Goal: Task Accomplishment & Management: Manage account settings

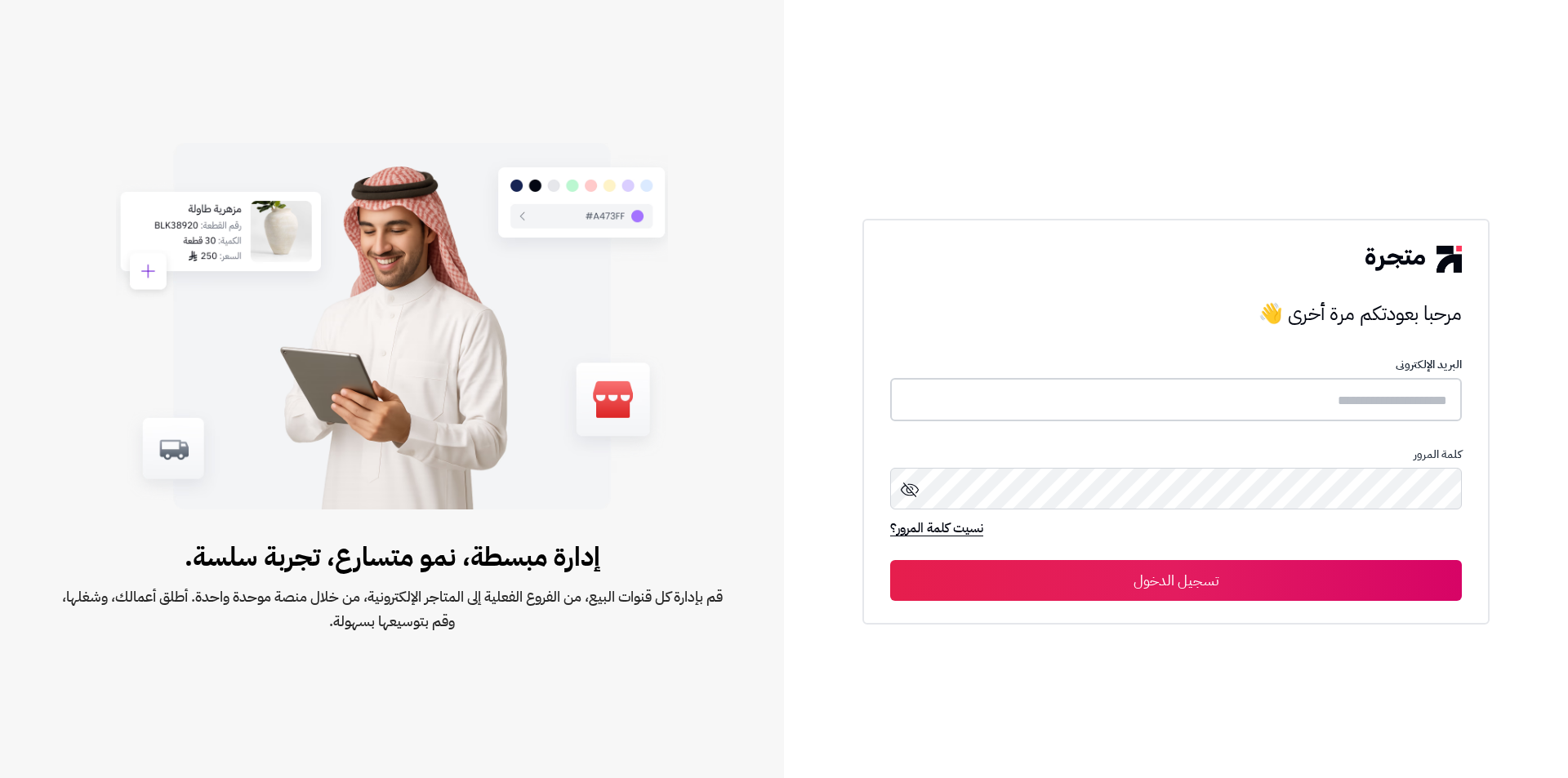
type input "**********"
click at [1126, 582] on button "تسجيل الدخول" at bounding box center [1176, 579] width 572 height 40
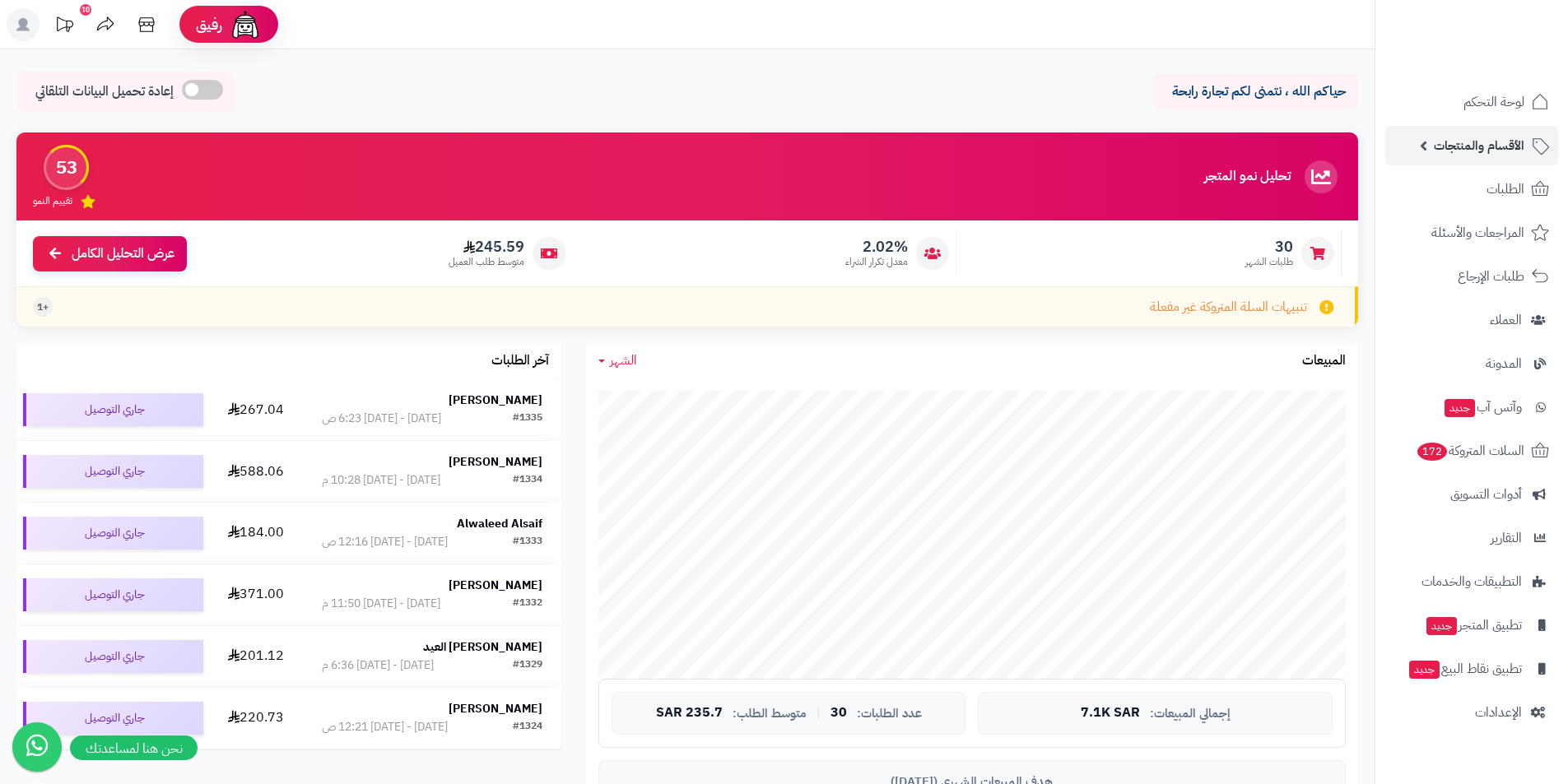
click at [1492, 147] on span "الأقسام والمنتجات" at bounding box center [1479, 146] width 91 height 23
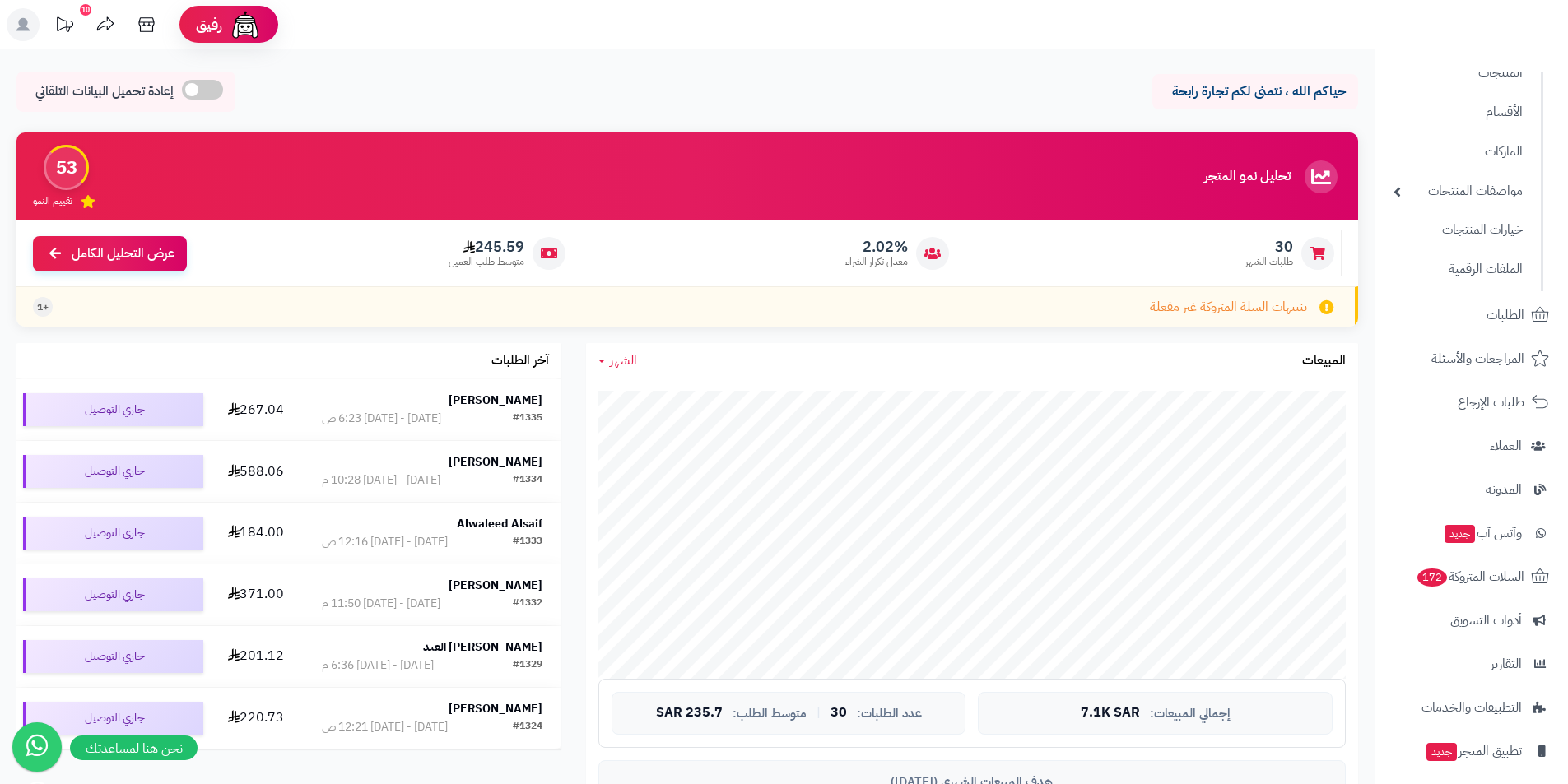
scroll to position [209, 0]
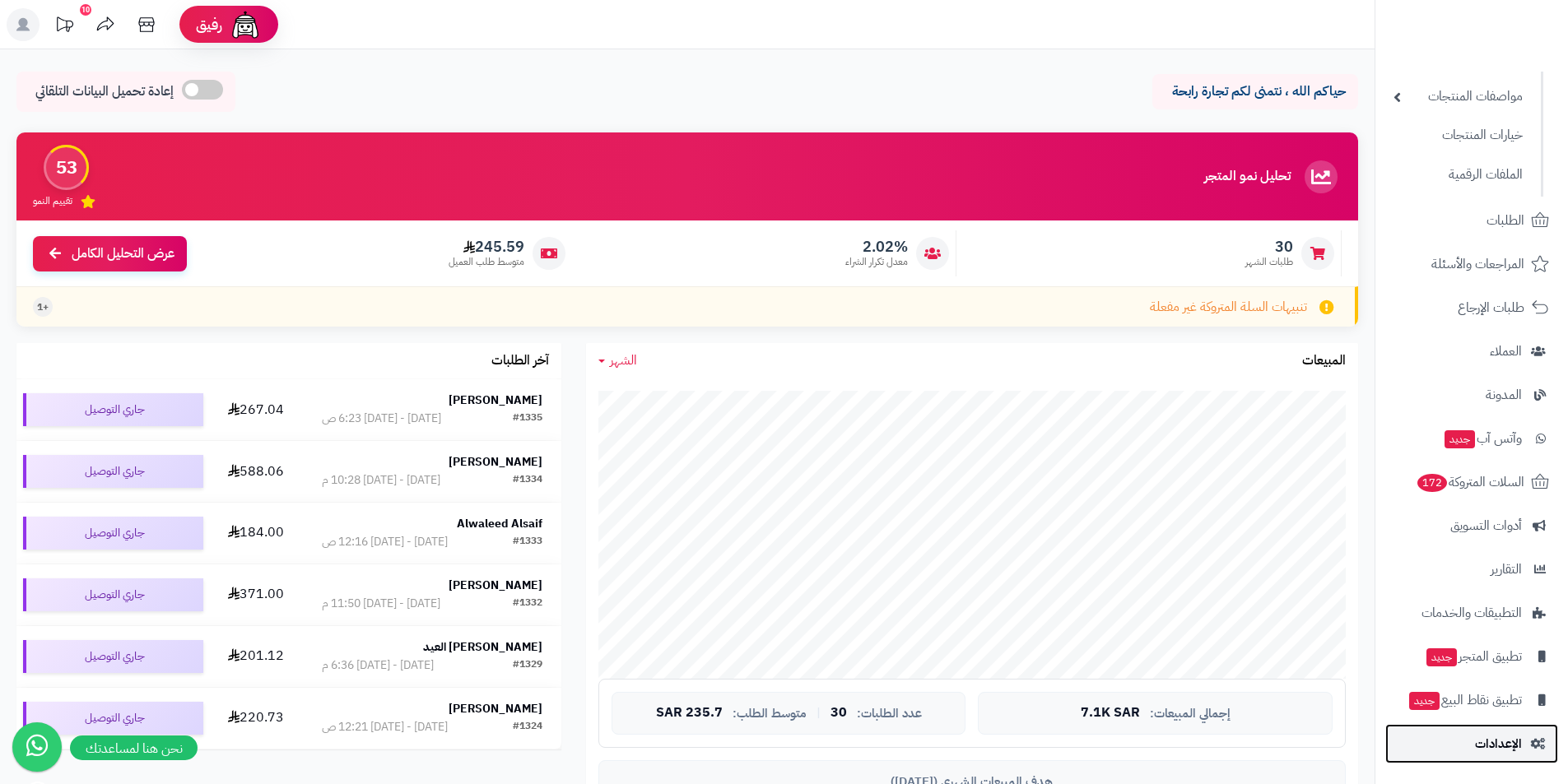
click at [1507, 739] on span "الإعدادات" at bounding box center [1499, 743] width 47 height 23
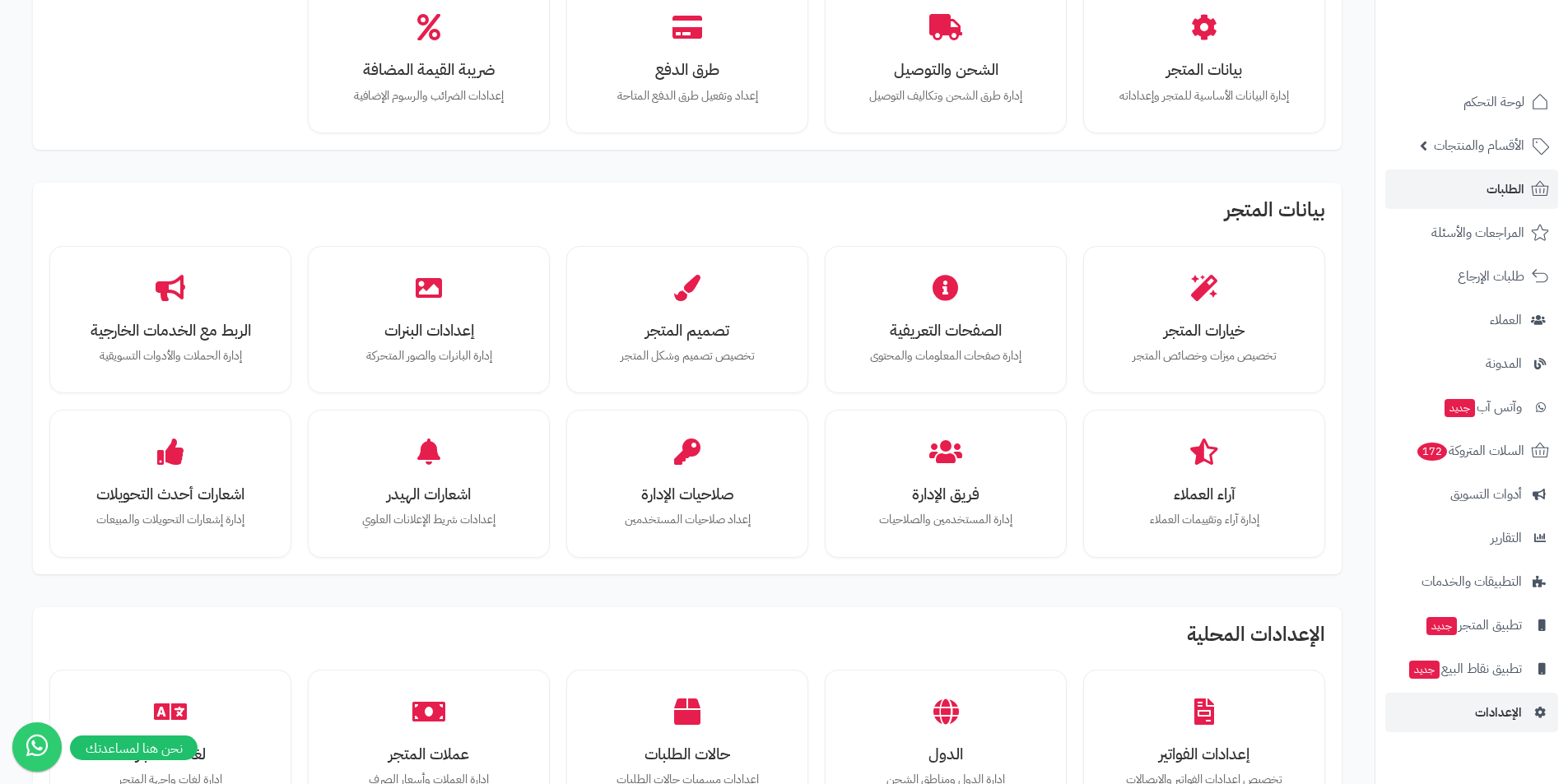
scroll to position [165, 0]
click at [1476, 154] on span "الأقسام والمنتجات" at bounding box center [1479, 146] width 91 height 23
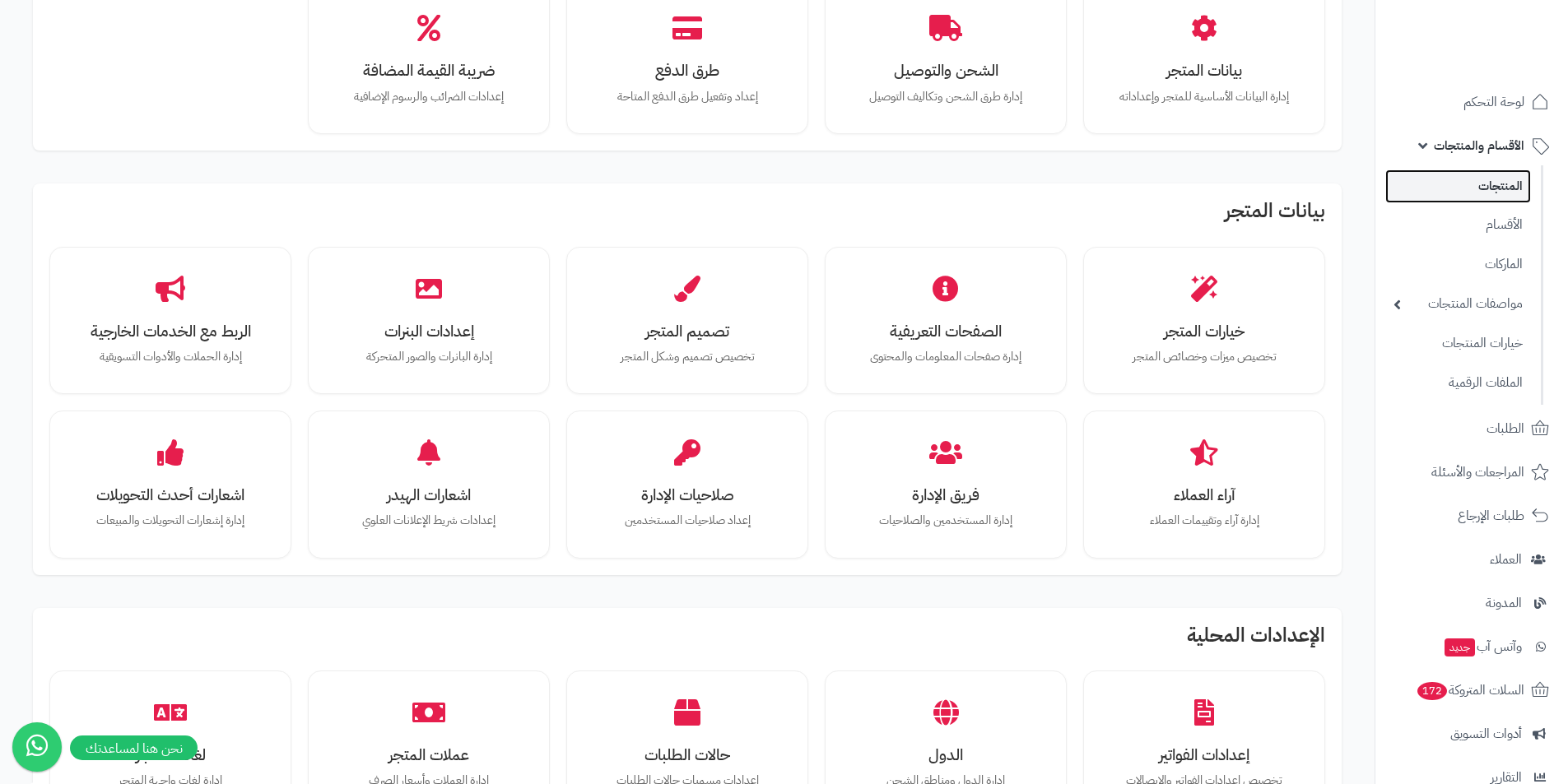
click at [1506, 192] on link "المنتجات" at bounding box center [1458, 186] width 146 height 34
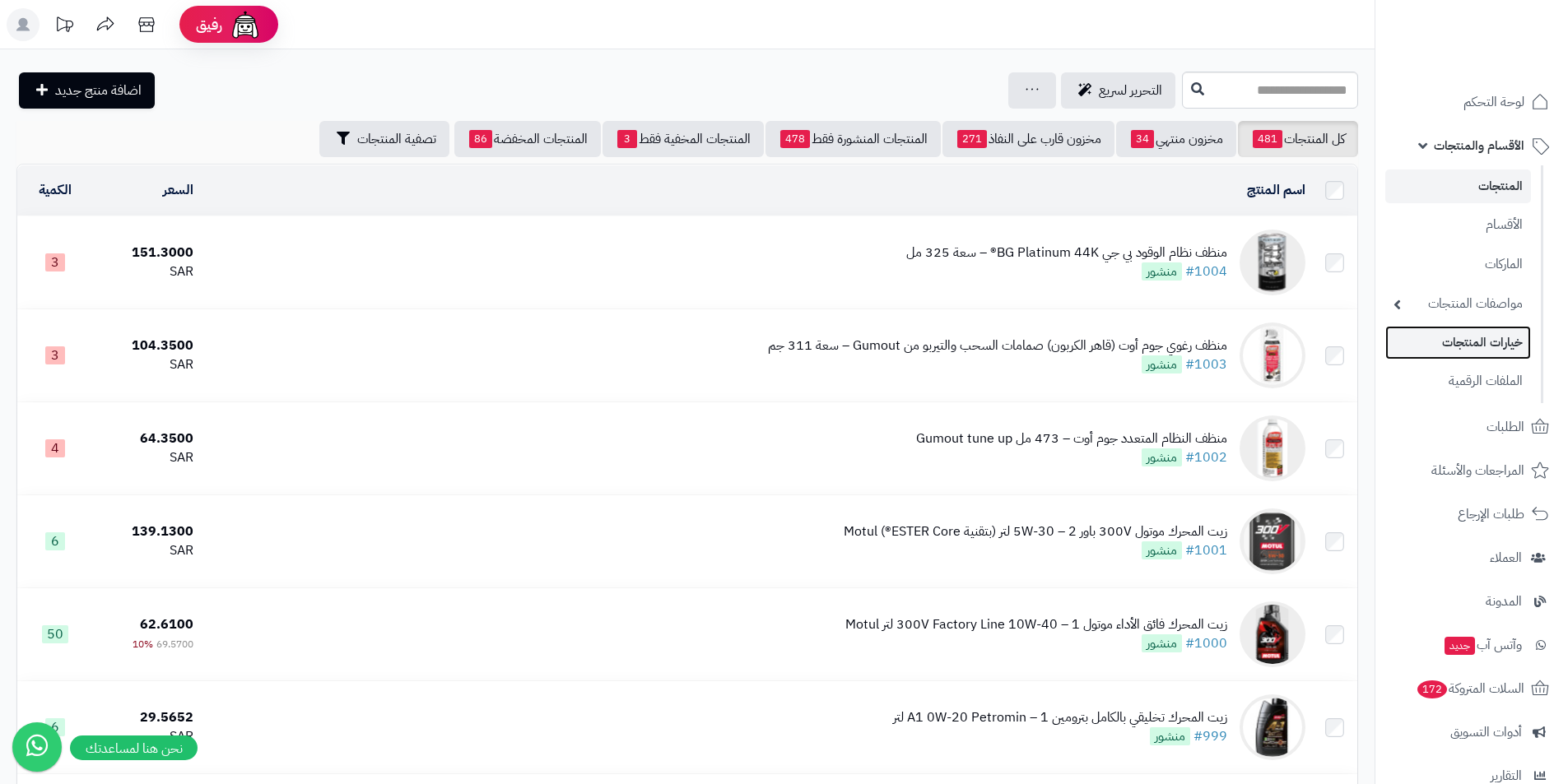
click at [1482, 337] on link "خيارات المنتجات" at bounding box center [1458, 342] width 146 height 34
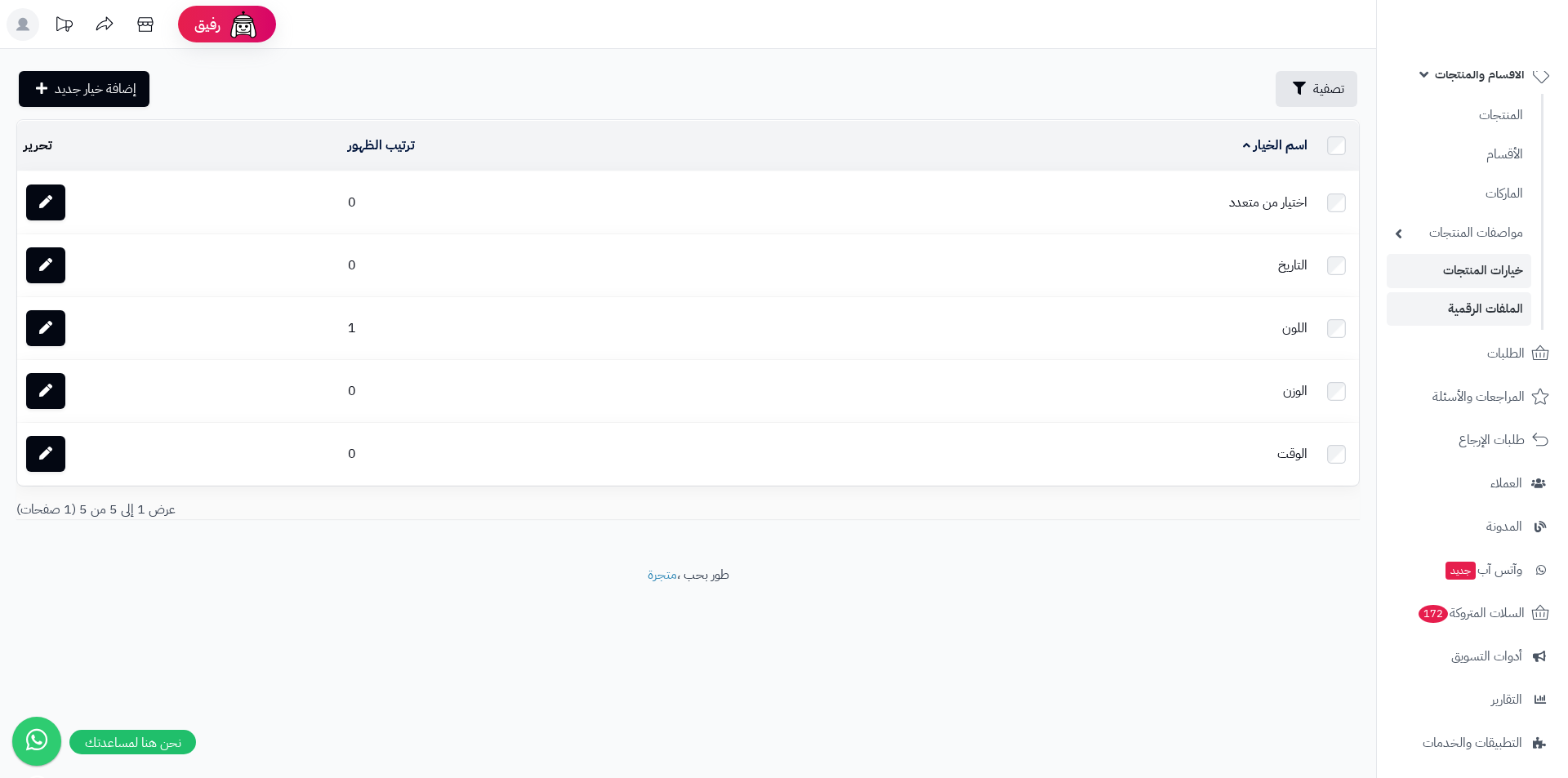
scroll to position [163, 0]
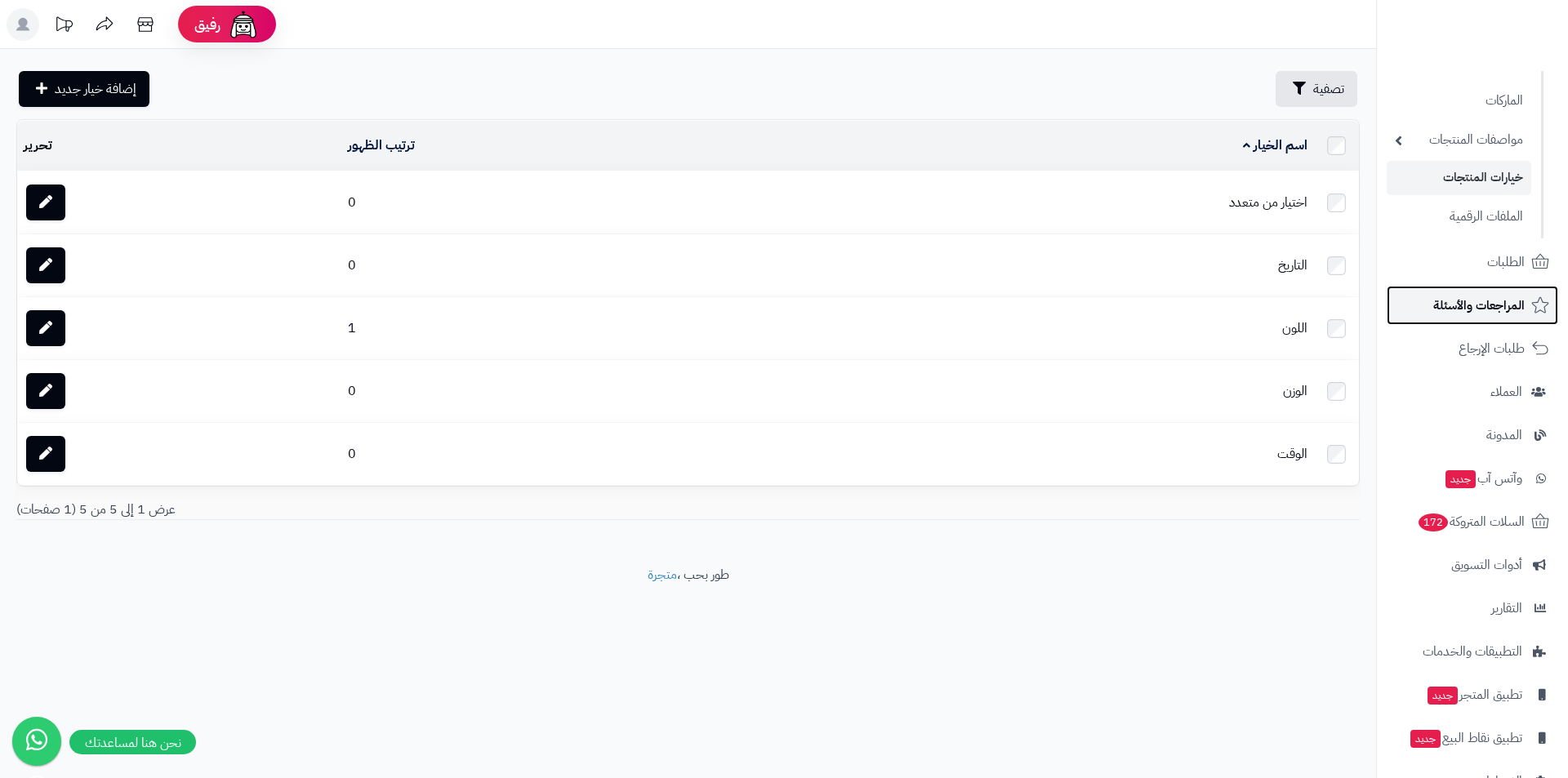
click at [1514, 314] on span "المراجعات والأسئلة" at bounding box center [1478, 305] width 91 height 23
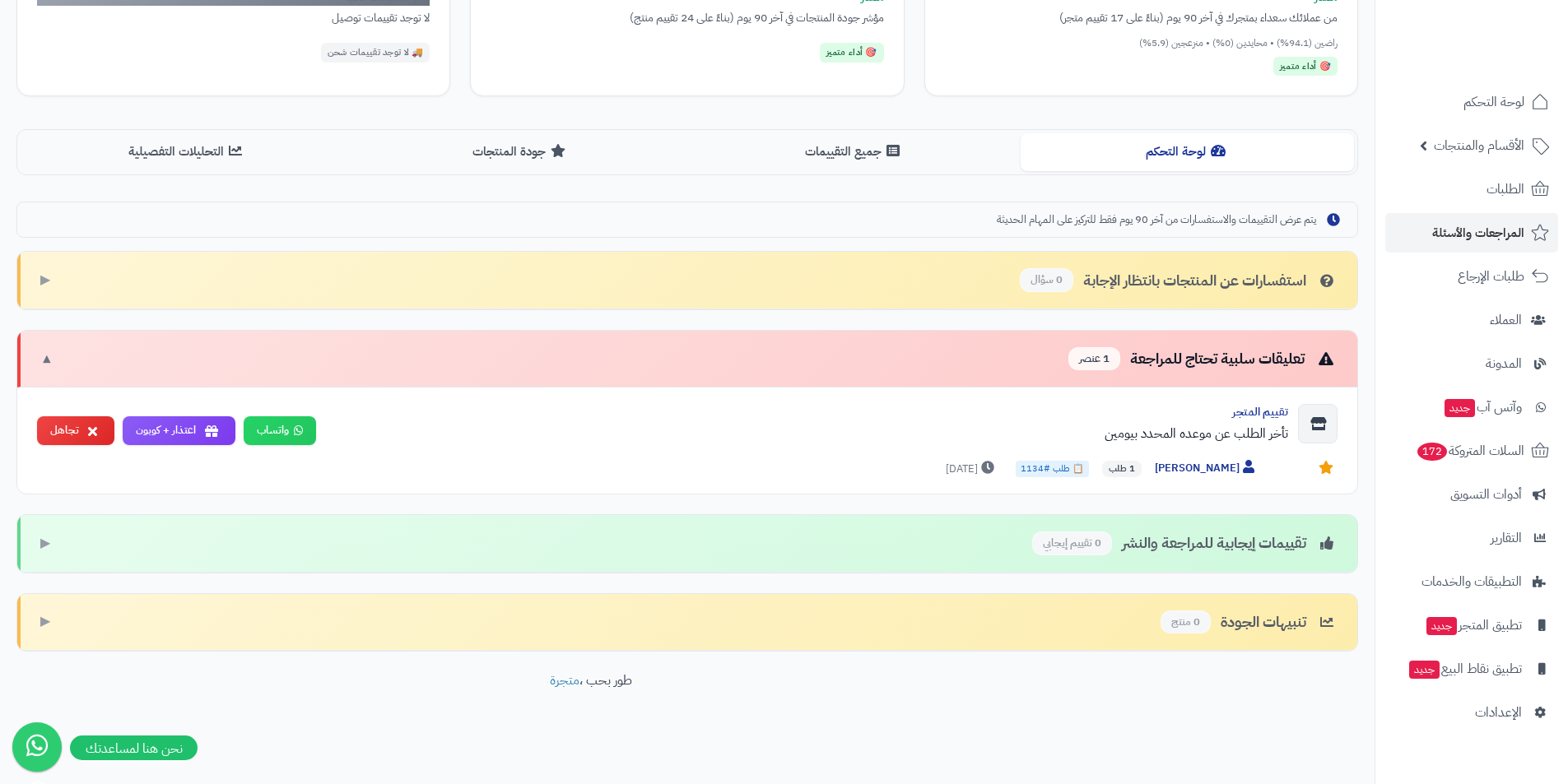
scroll to position [296, 0]
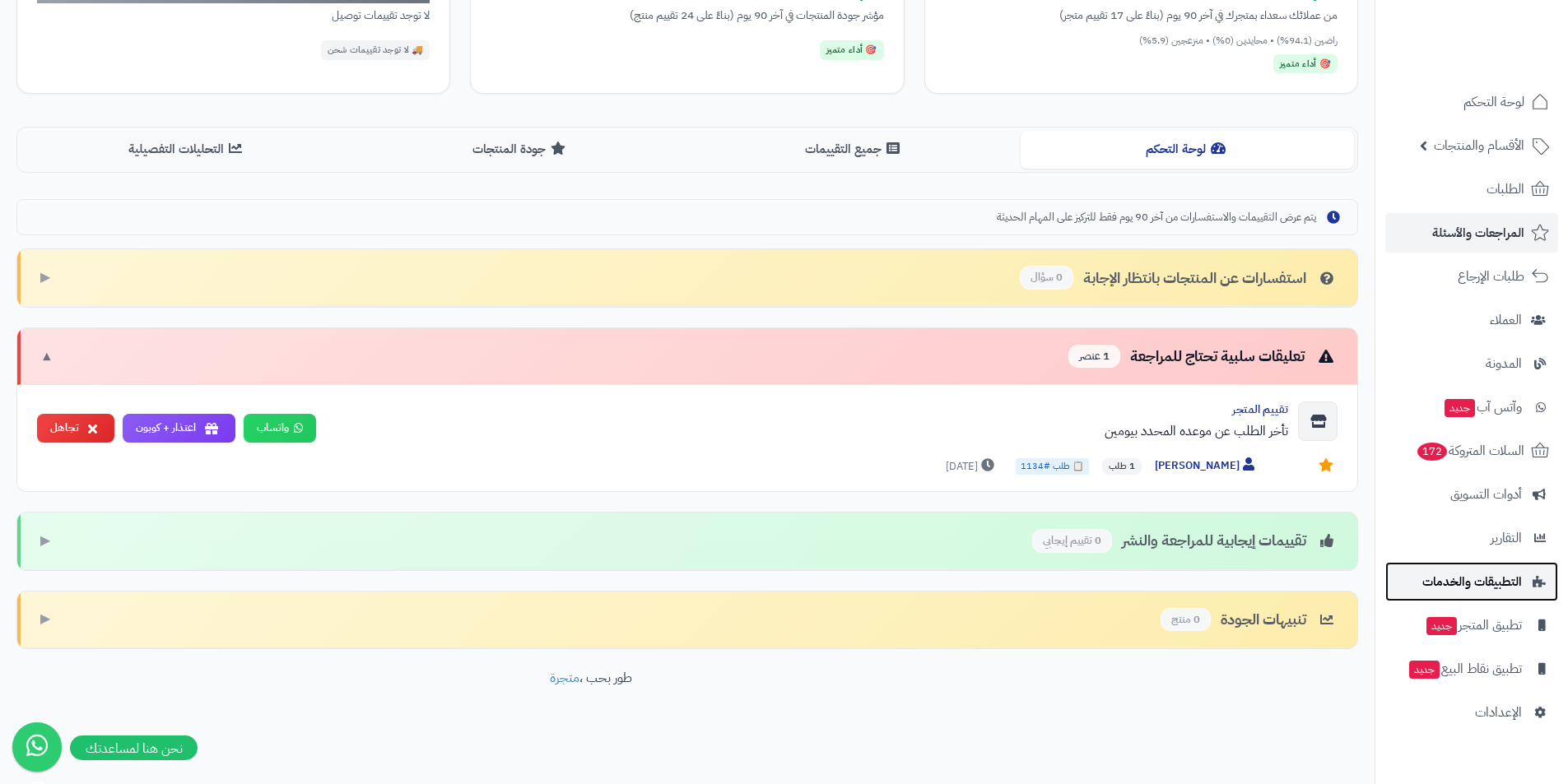
click at [1488, 580] on span "التطبيقات والخدمات" at bounding box center [1471, 582] width 99 height 23
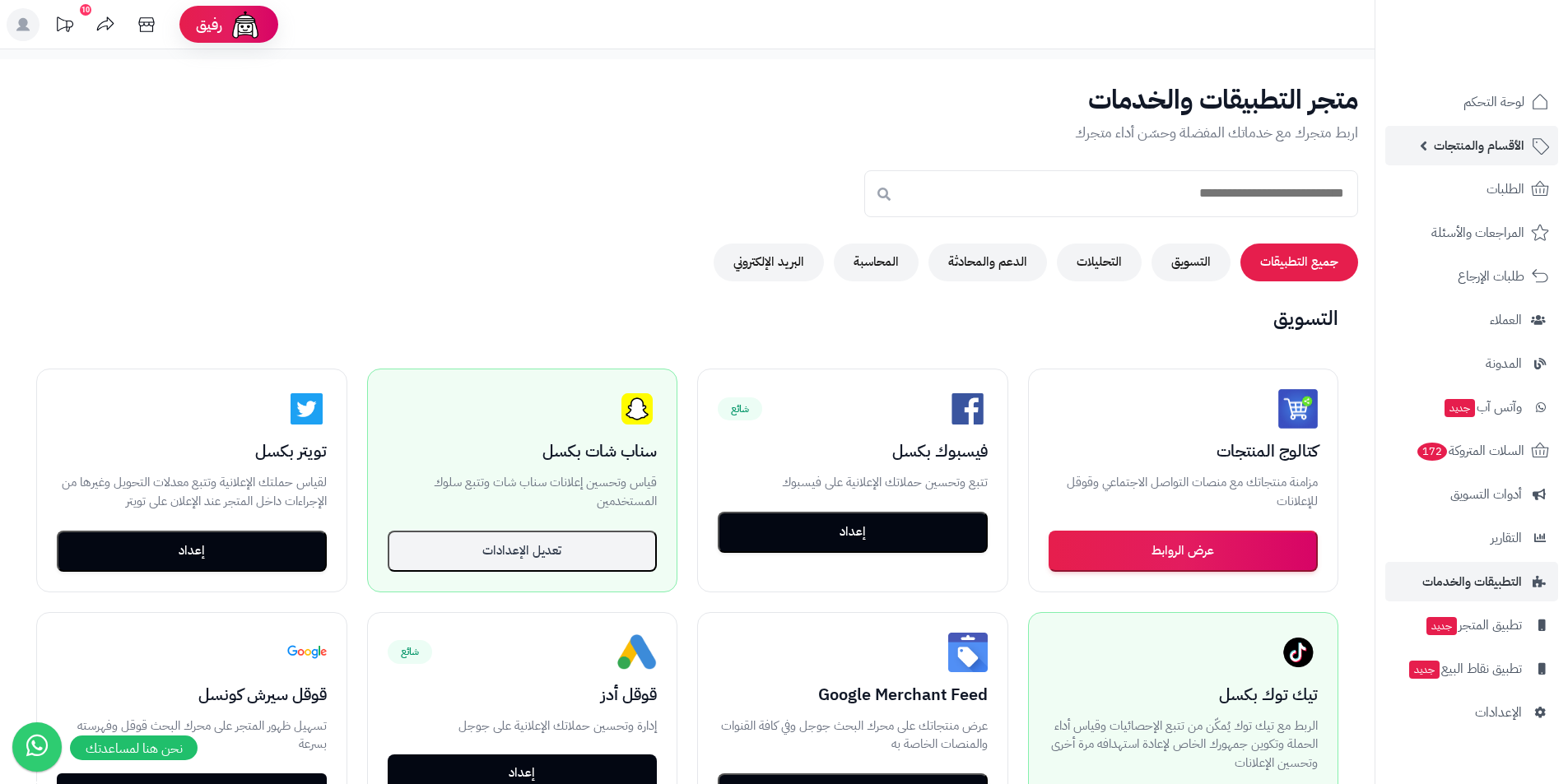
click at [1503, 157] on link "الأقسام والمنتجات" at bounding box center [1471, 146] width 173 height 40
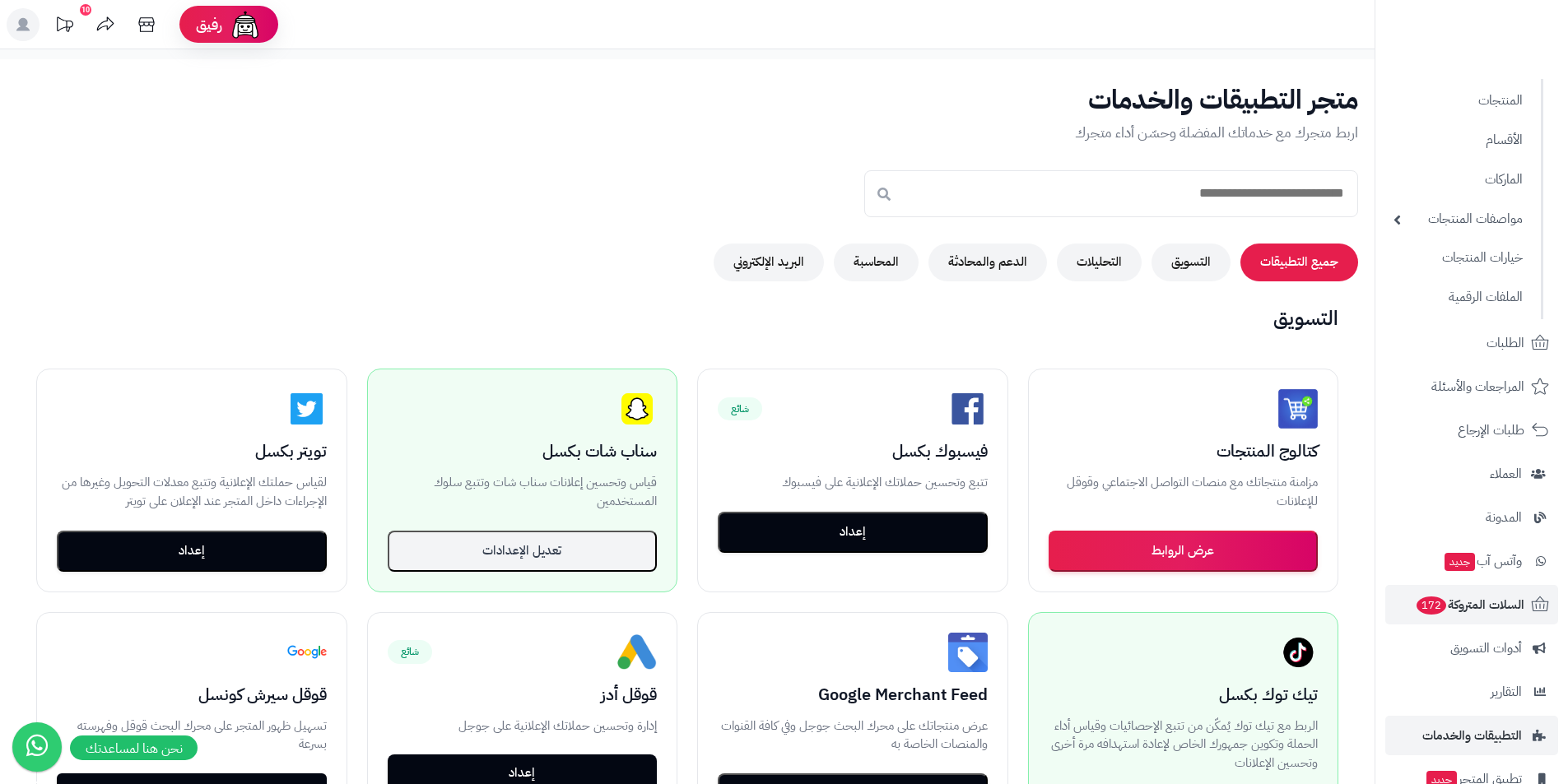
scroll to position [165, 0]
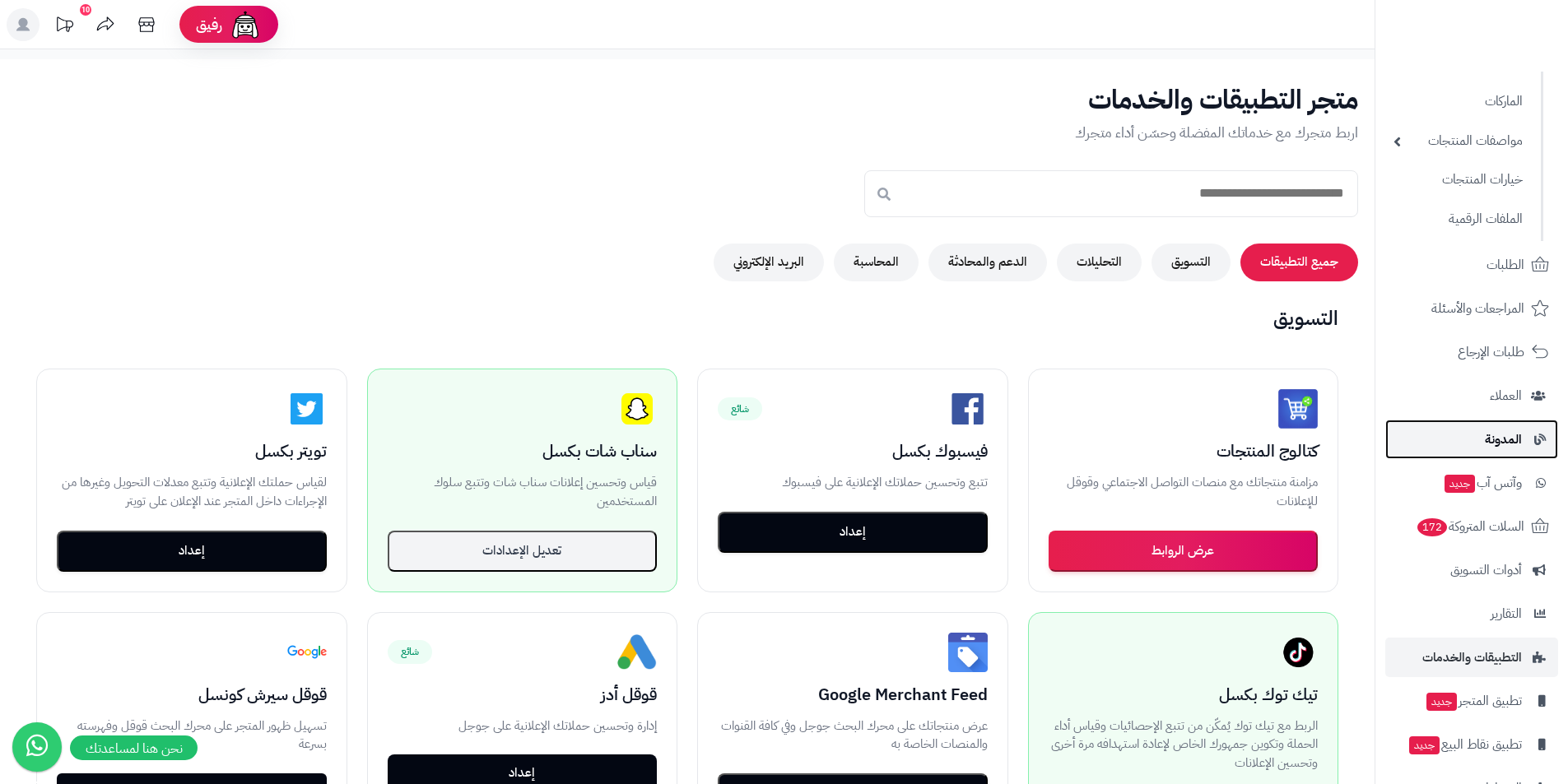
click at [1516, 439] on span "المدونة" at bounding box center [1503, 439] width 37 height 23
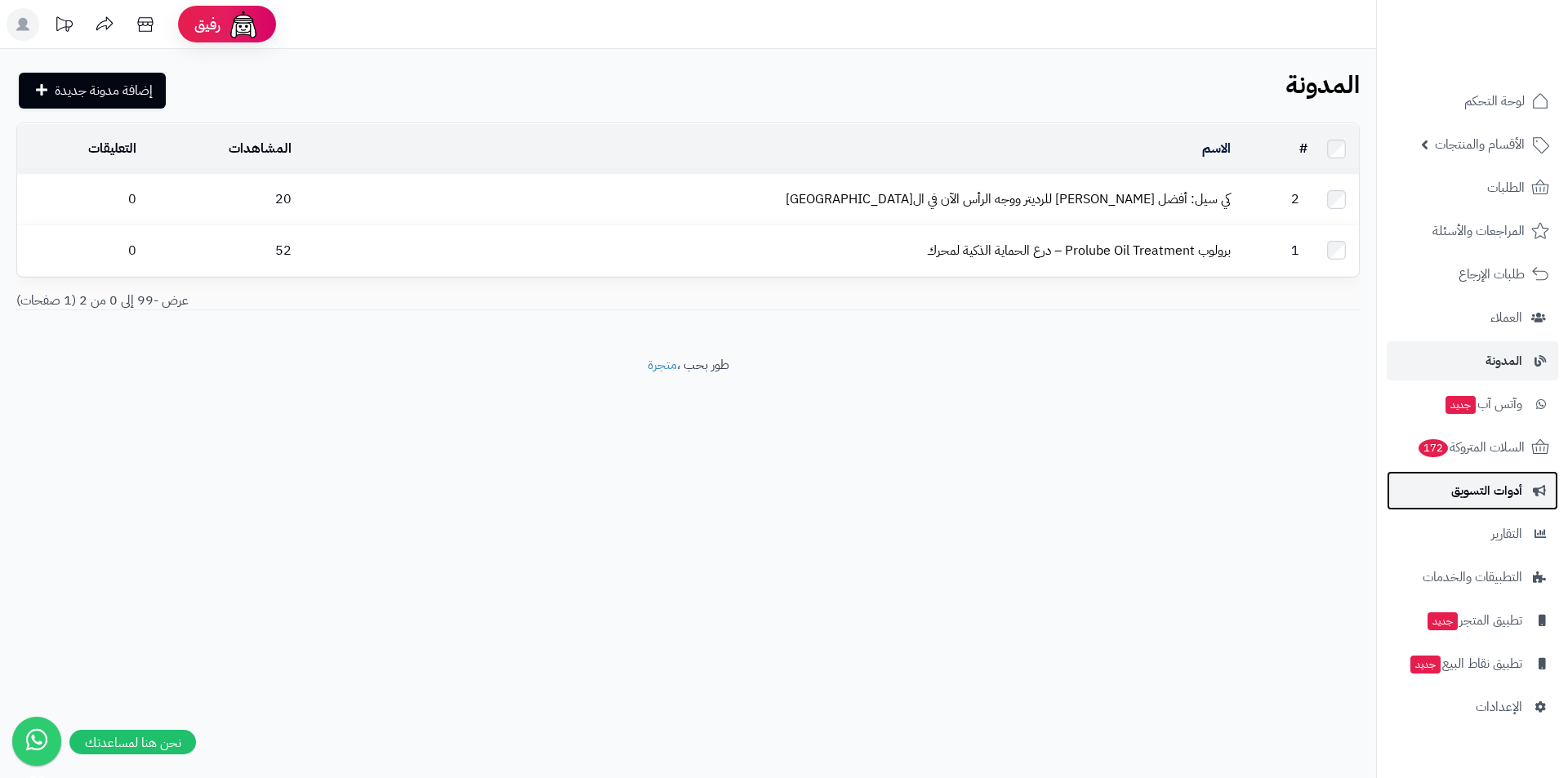
click at [1507, 505] on link "أدوات التسويق" at bounding box center [1472, 491] width 172 height 39
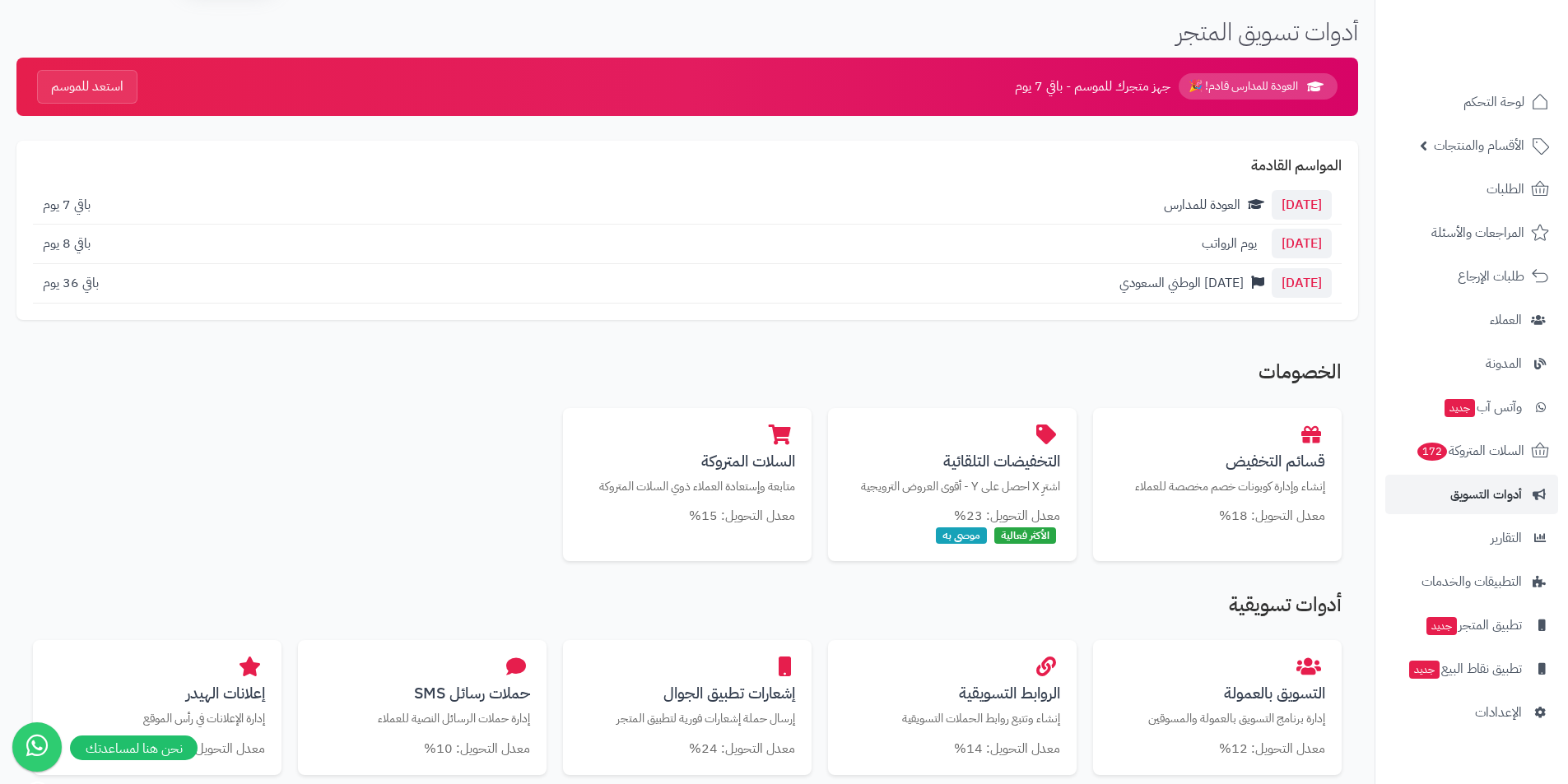
scroll to position [82, 0]
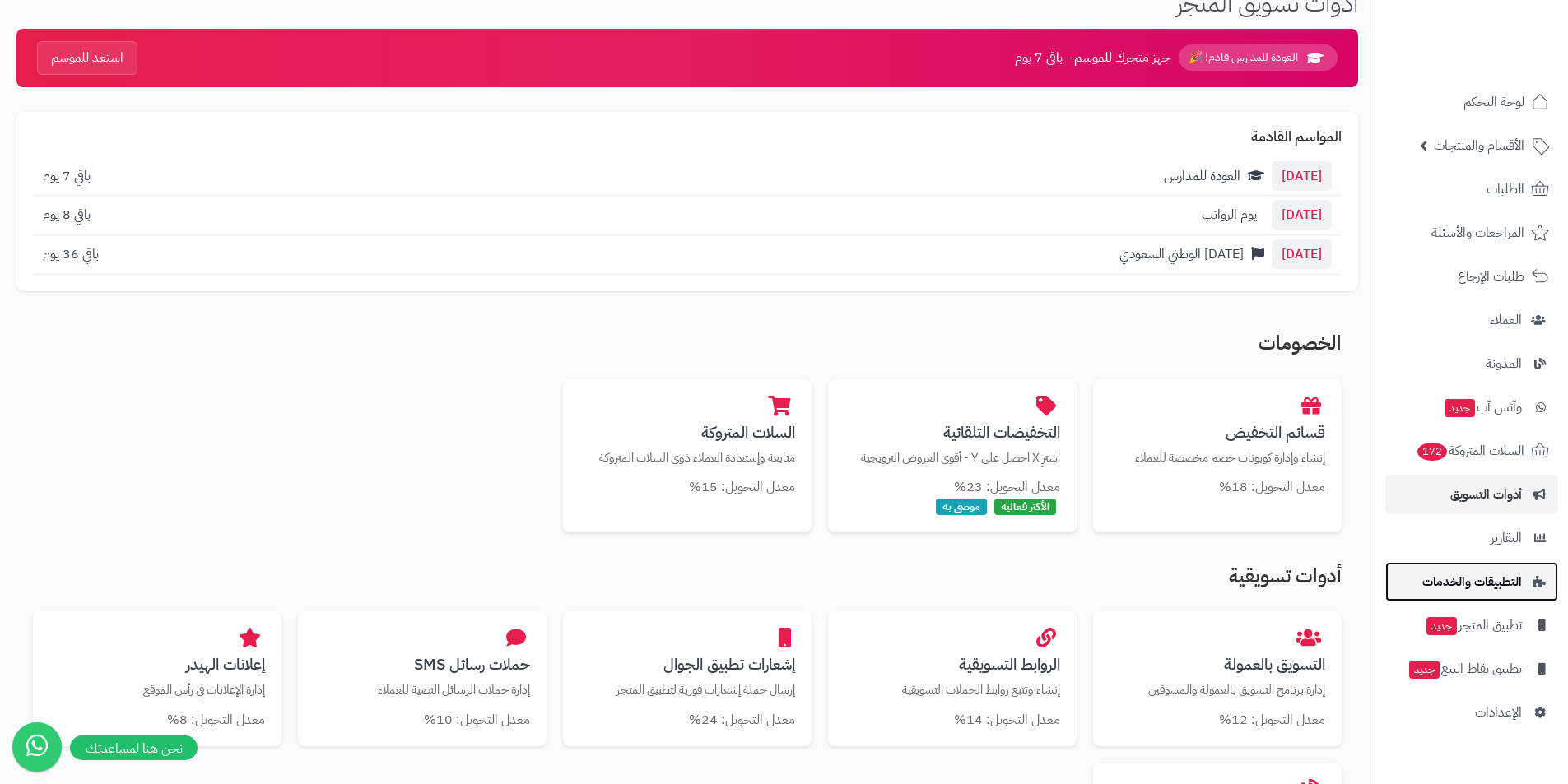
click at [1532, 582] on icon at bounding box center [1539, 582] width 15 height 11
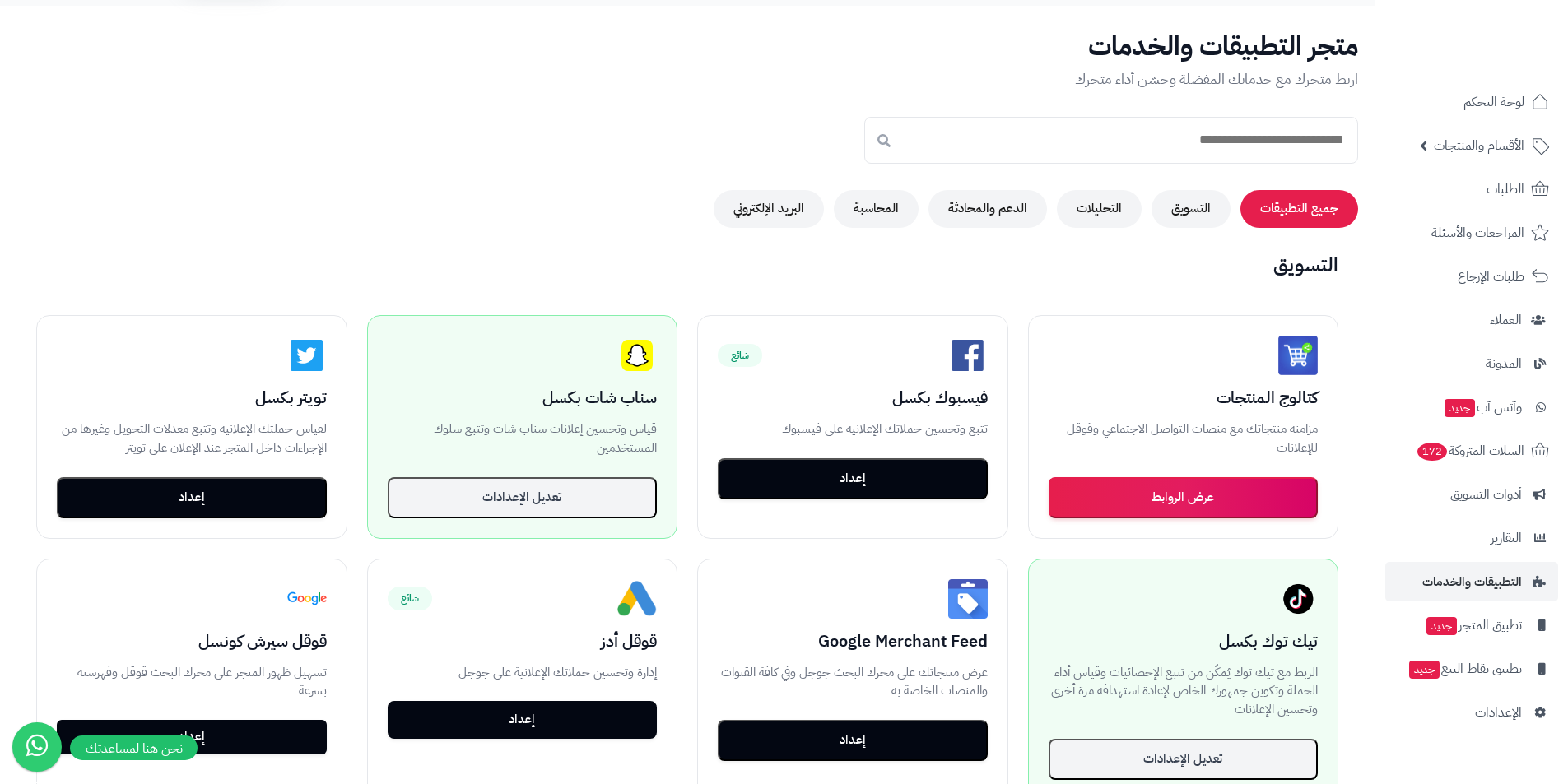
scroll to position [82, 0]
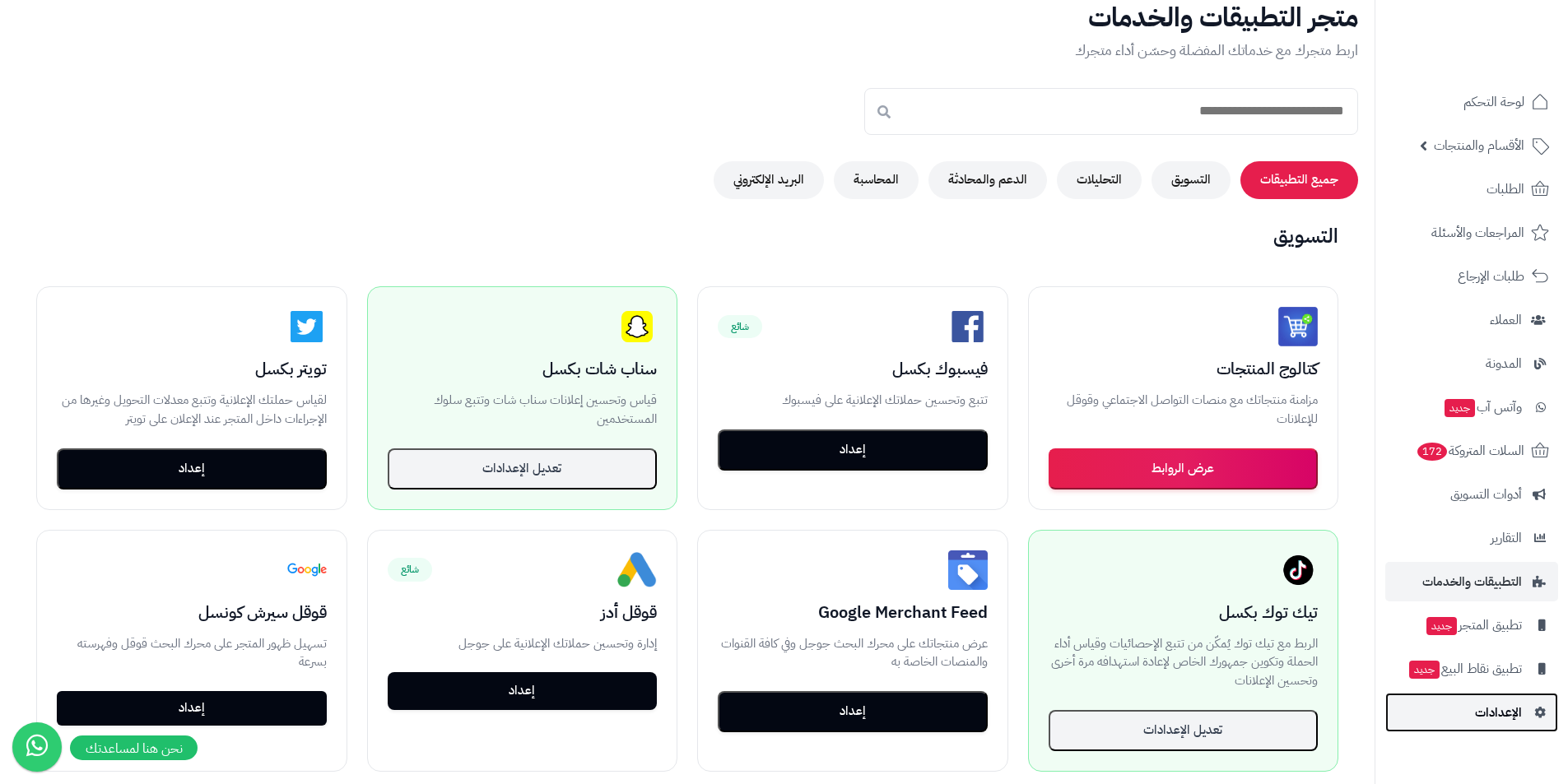
click at [1539, 710] on icon at bounding box center [1539, 712] width 15 height 11
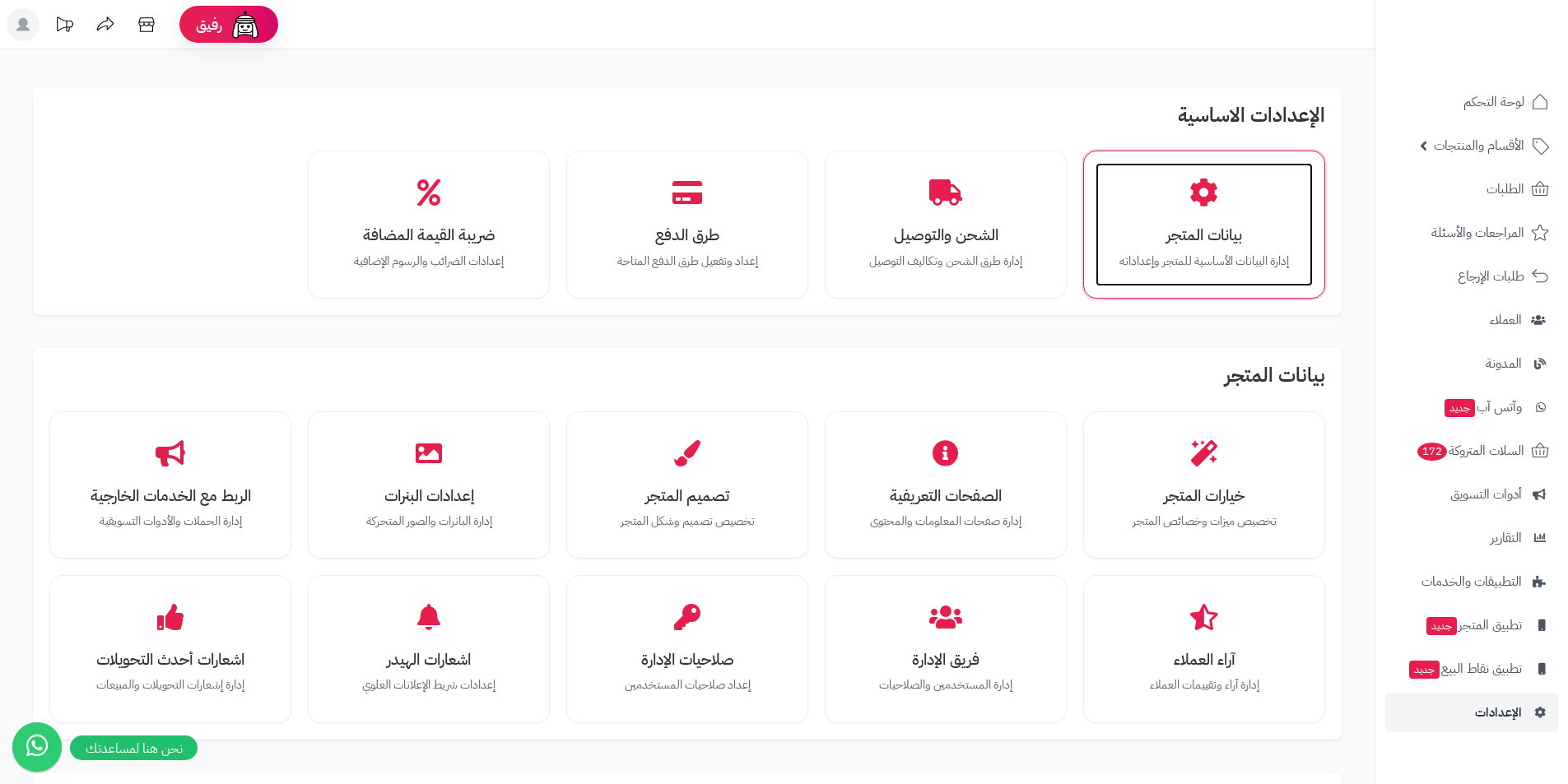
click at [1174, 235] on h3 "بيانات المتجر" at bounding box center [1204, 235] width 185 height 17
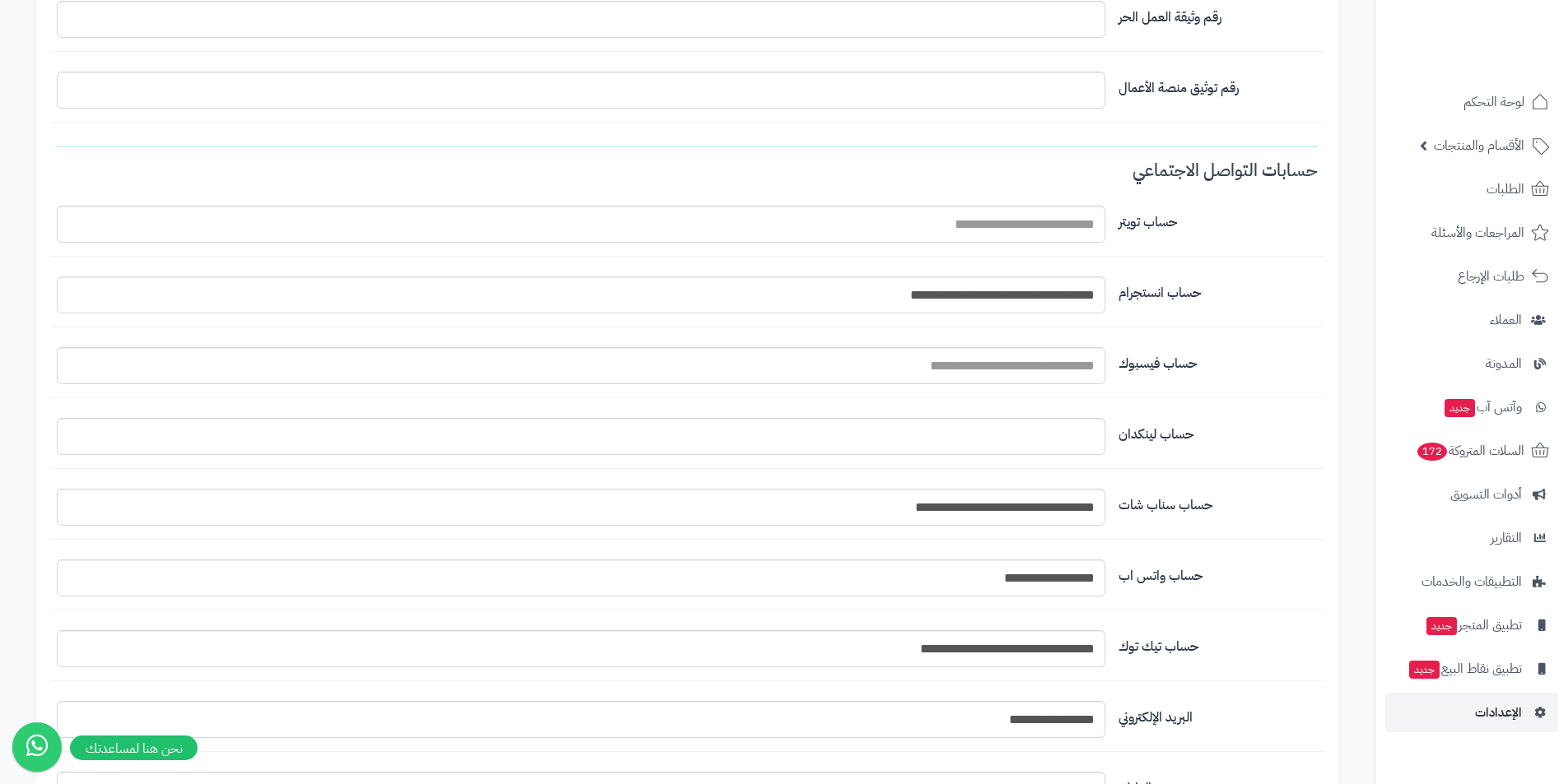
scroll to position [1264, 0]
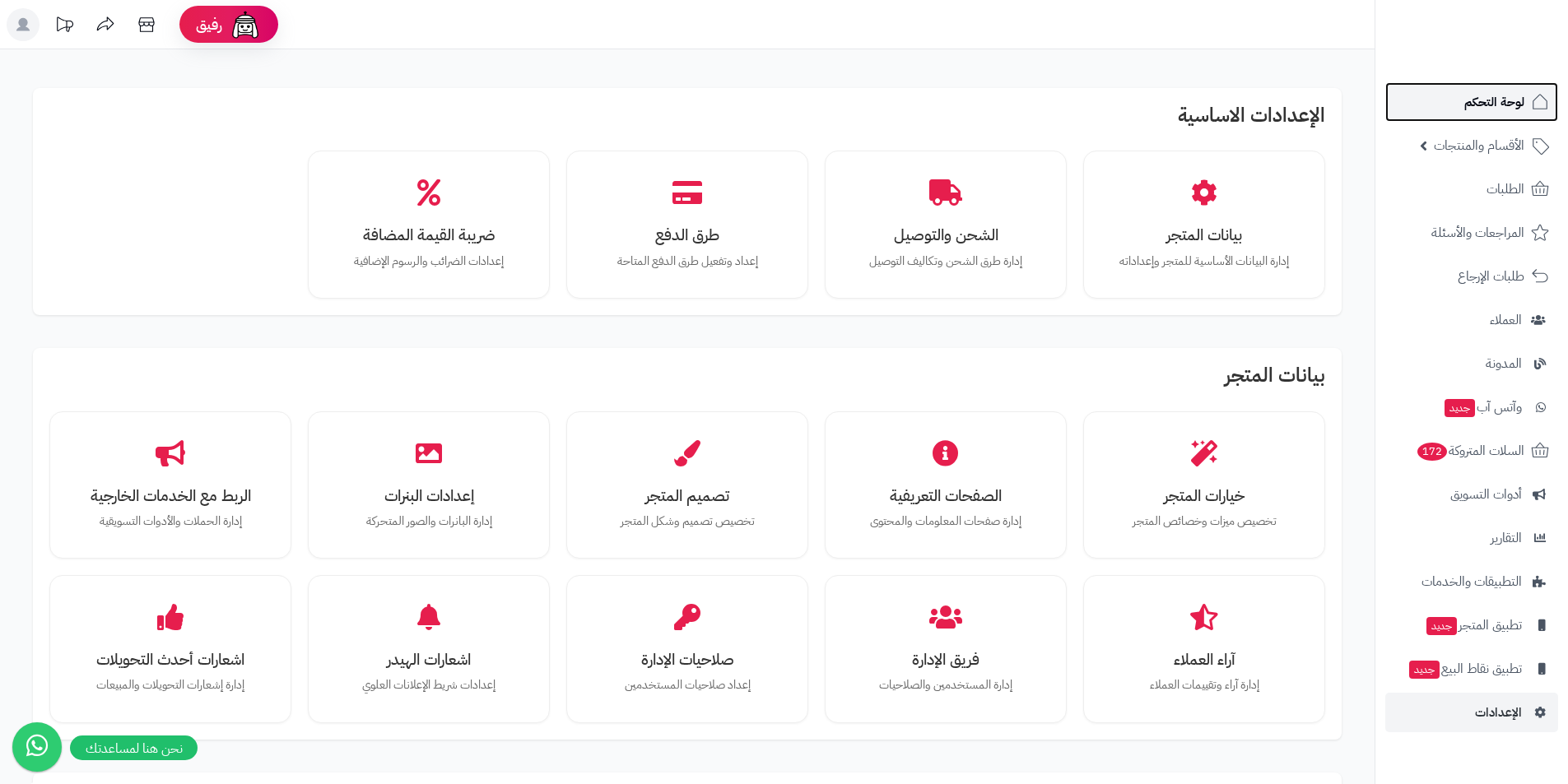
click at [1501, 113] on link "لوحة التحكم" at bounding box center [1471, 102] width 173 height 40
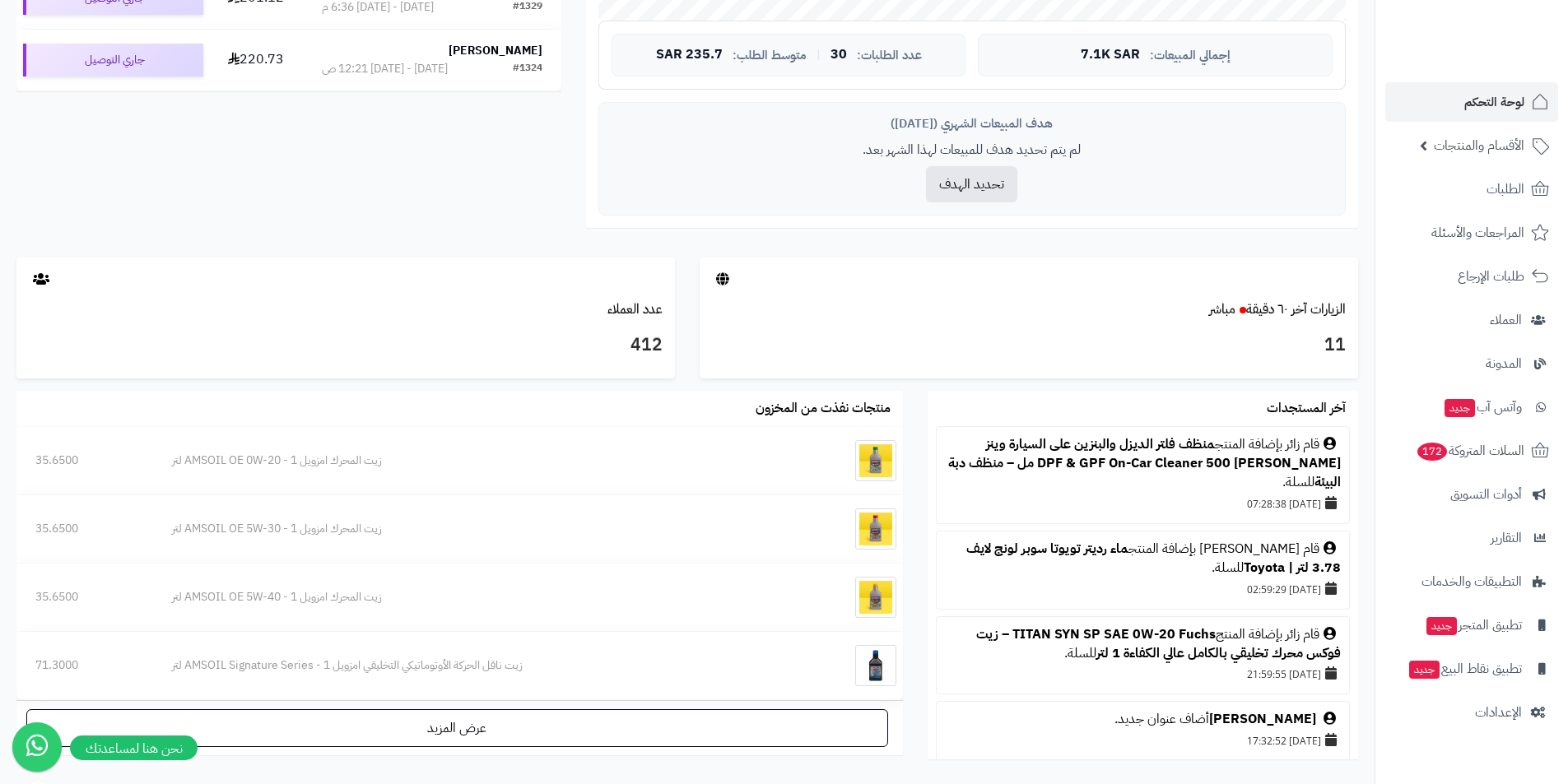
scroll to position [762, 0]
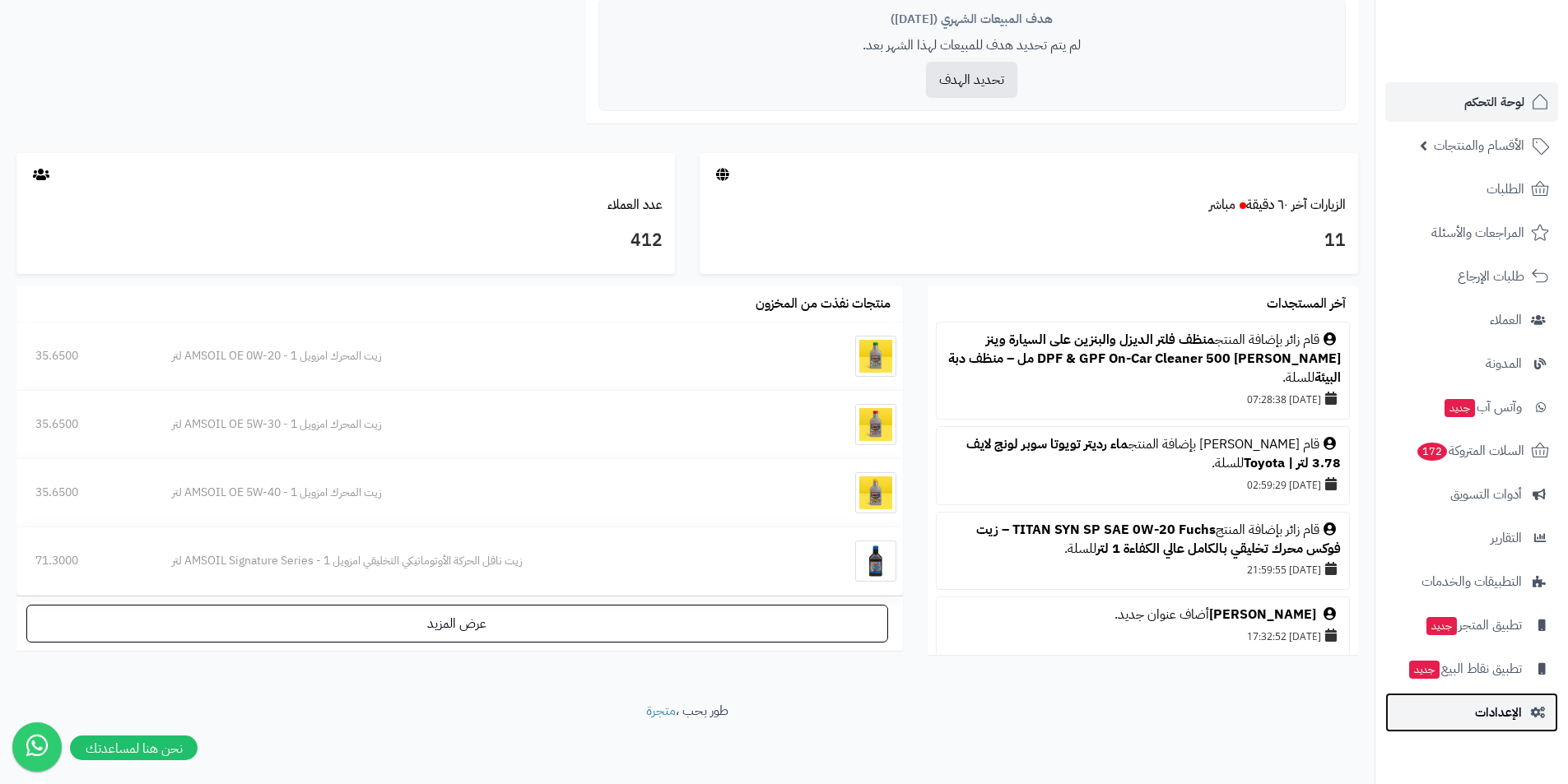
click at [1540, 710] on icon at bounding box center [1539, 712] width 15 height 11
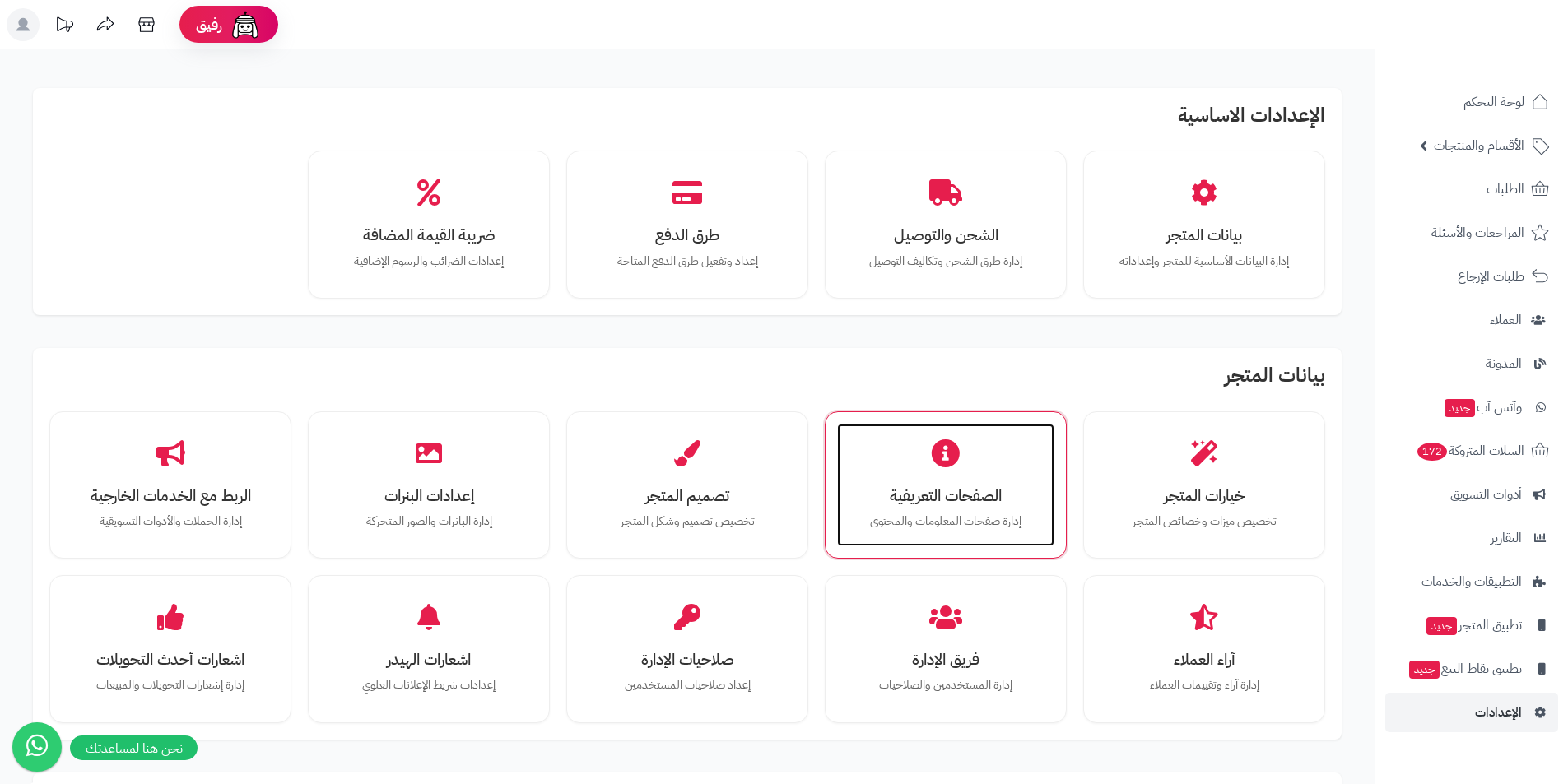
click at [1013, 504] on div "الصفحات التعريفية إدارة صفحات المعلومات والمحتوى" at bounding box center [946, 485] width 218 height 123
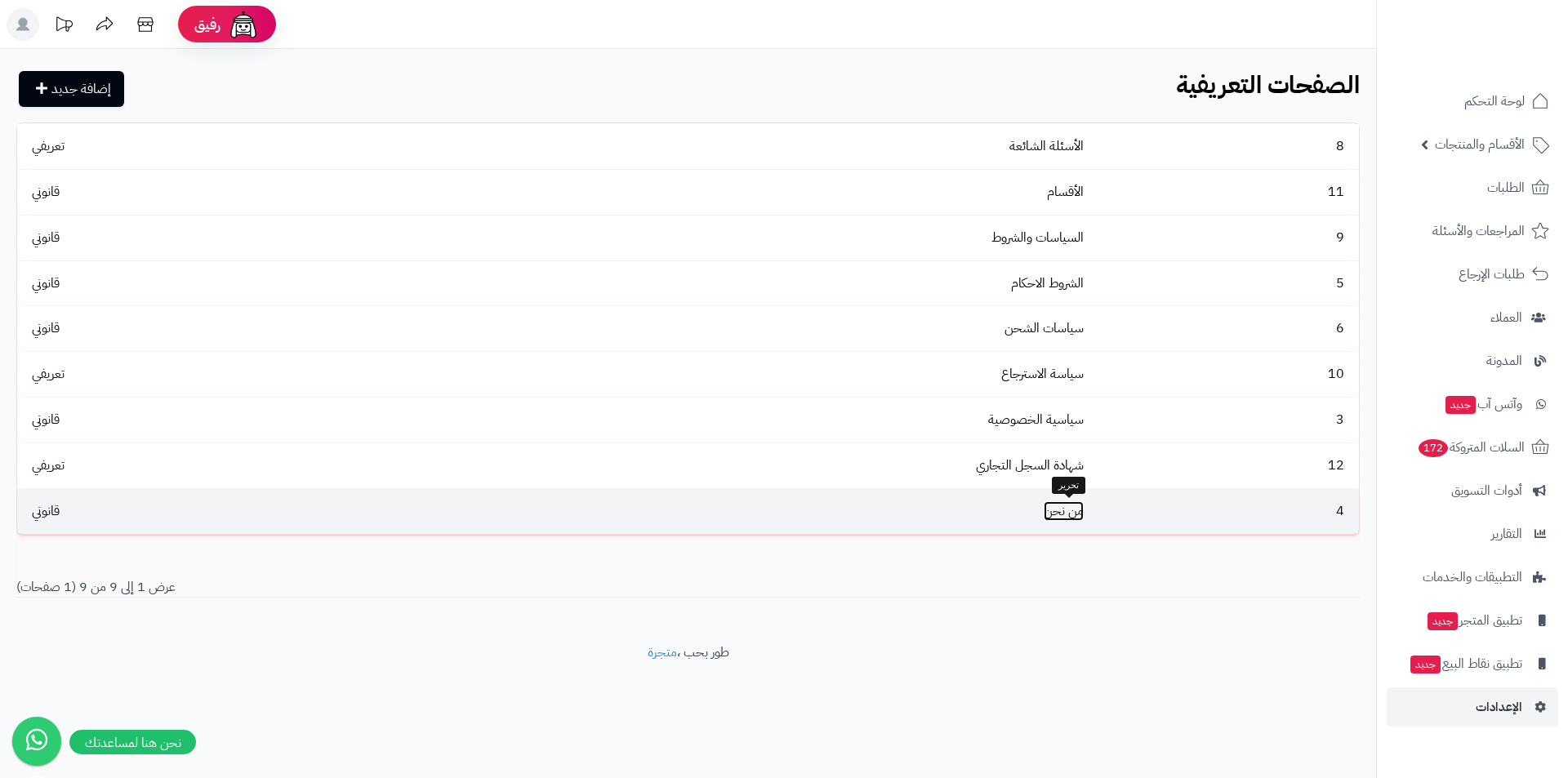
click at [1067, 516] on link "من نحن" at bounding box center [1064, 511] width 40 height 20
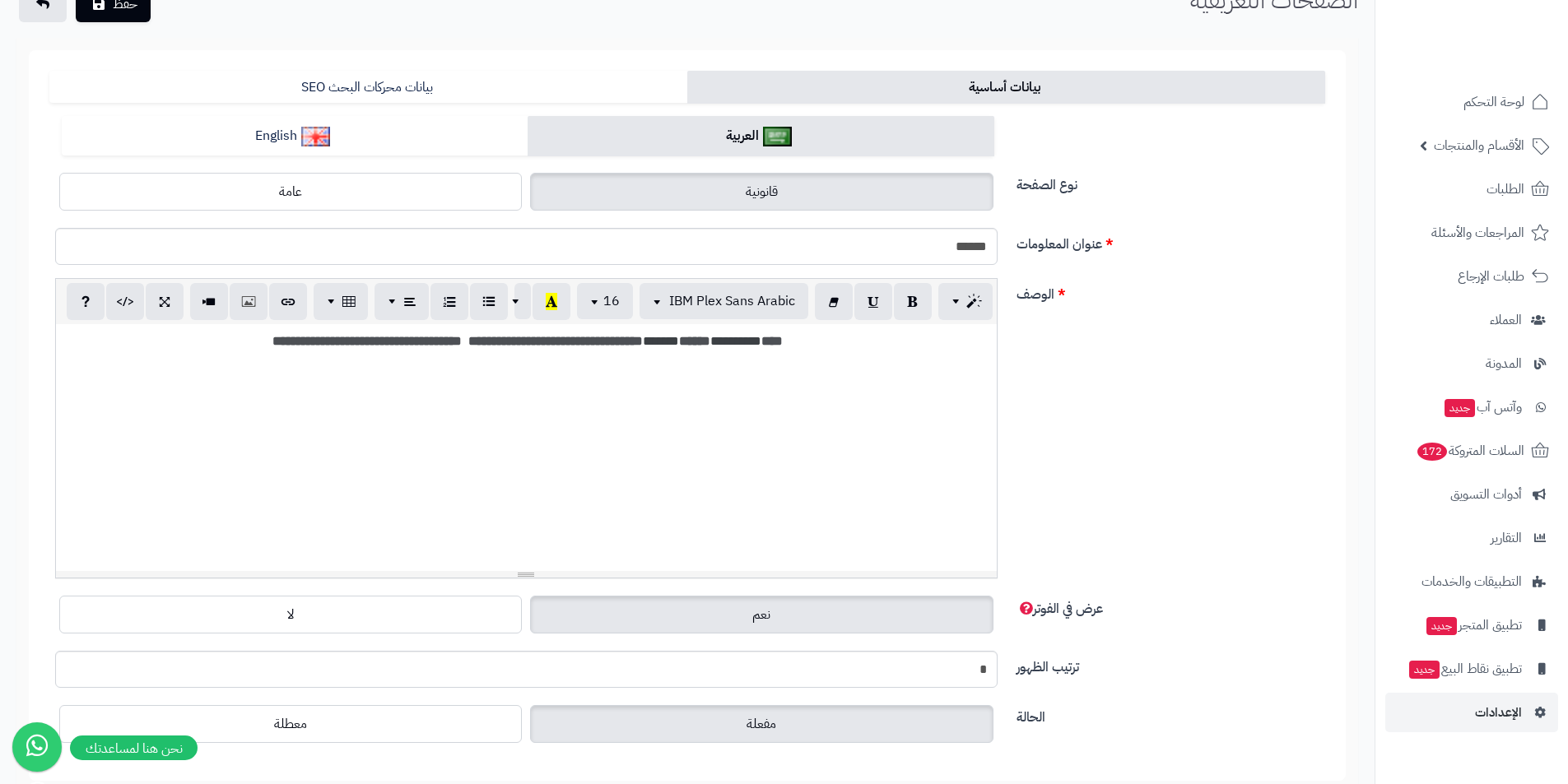
scroll to position [165, 0]
